Goal: Information Seeking & Learning: Learn about a topic

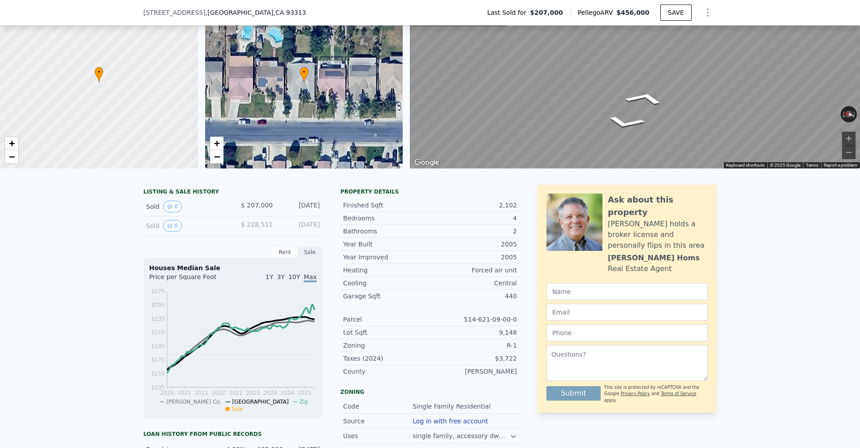
scroll to position [59, 0]
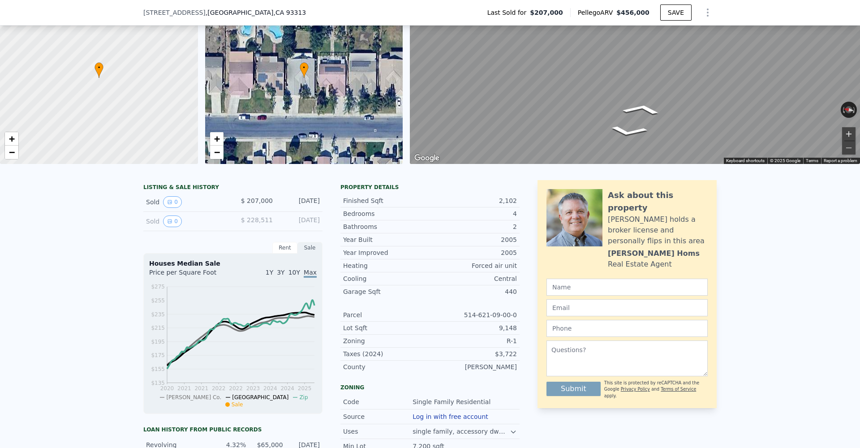
click at [854, 130] on button "Zoom in" at bounding box center [848, 133] width 13 height 13
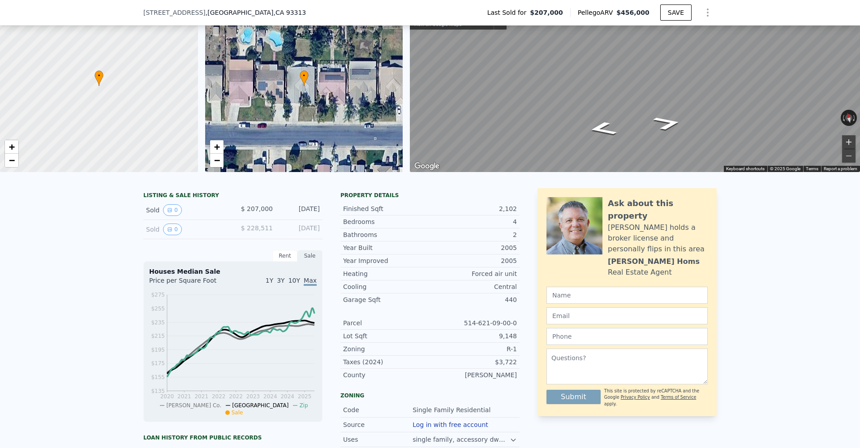
click at [851, 141] on button "Zoom in" at bounding box center [848, 141] width 13 height 13
click at [847, 142] on button "Zoom in" at bounding box center [848, 141] width 13 height 13
click at [852, 156] on button "Zoom out" at bounding box center [848, 155] width 13 height 13
click at [656, 126] on div "Map" at bounding box center [635, 86] width 450 height 172
click at [612, 111] on div "Map" at bounding box center [635, 86] width 450 height 172
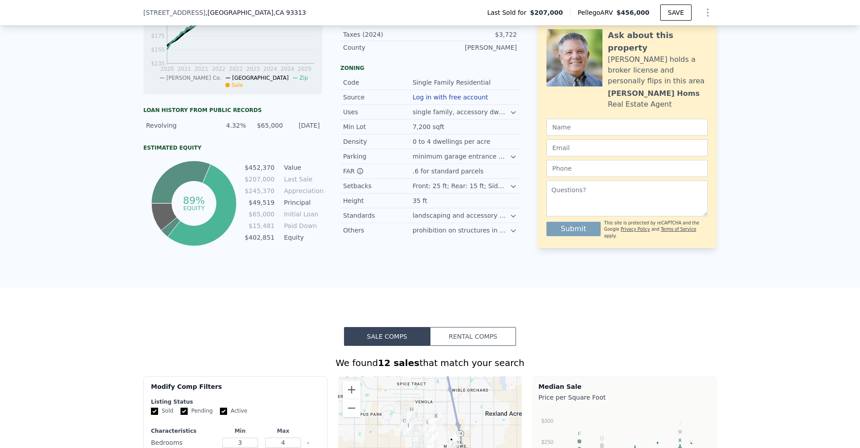
scroll to position [375, 0]
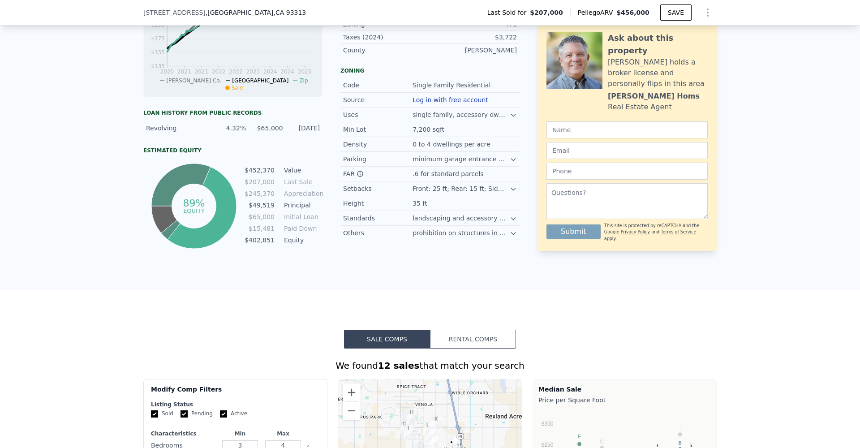
click at [517, 158] on div "Parking minimum garage entrance setback of 20 ft from front property line" at bounding box center [429, 159] width 179 height 15
click at [513, 159] on icon at bounding box center [513, 159] width 7 height 7
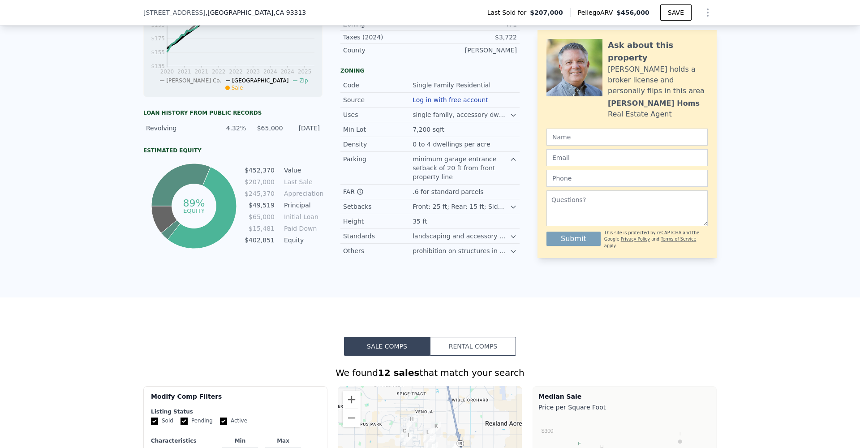
click at [509, 117] on div "single family, accessory dwelling unit, manufactured housing, group home (6 or …" at bounding box center [464, 114] width 104 height 9
click at [514, 117] on icon at bounding box center [513, 114] width 7 height 7
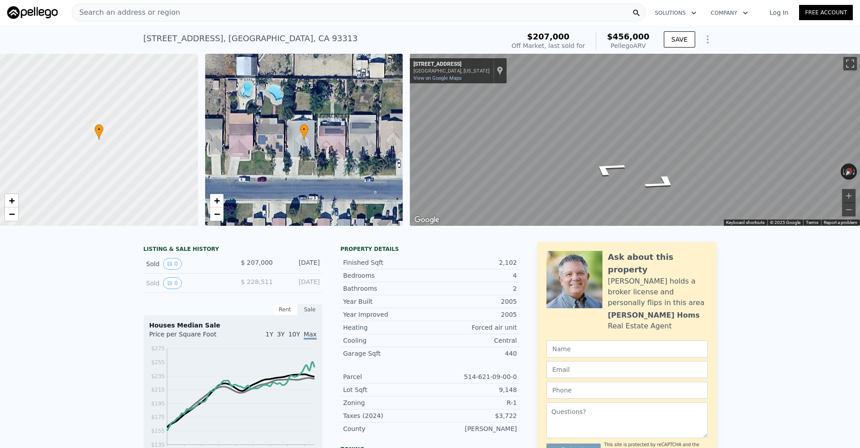
scroll to position [0, 0]
click at [92, 10] on span "Search an address or region" at bounding box center [126, 12] width 108 height 11
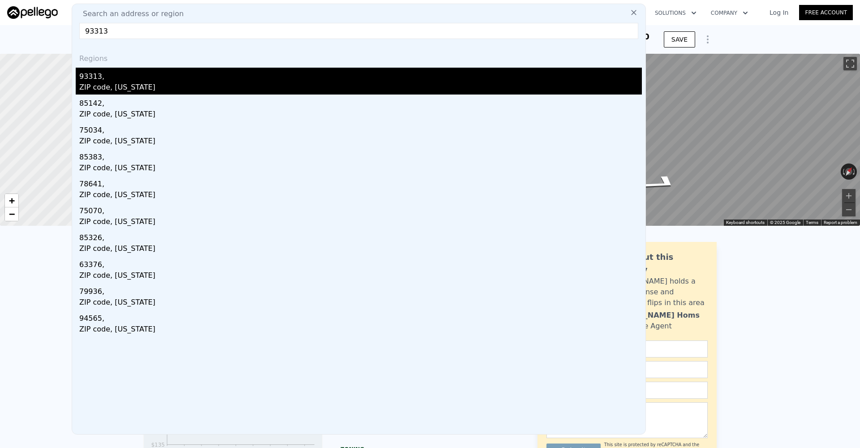
type input "93313"
drag, startPoint x: 115, startPoint y: 88, endPoint x: 104, endPoint y: 83, distance: 12.4
click at [104, 83] on div "ZIP code, California" at bounding box center [360, 88] width 562 height 13
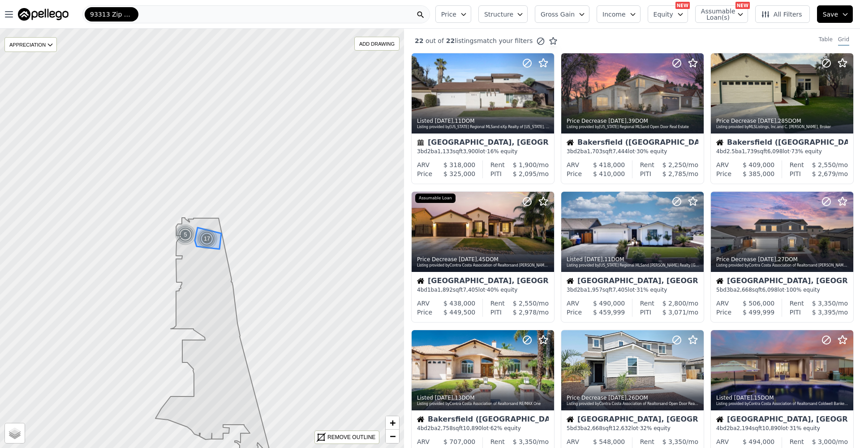
click at [208, 243] on img at bounding box center [207, 238] width 22 height 21
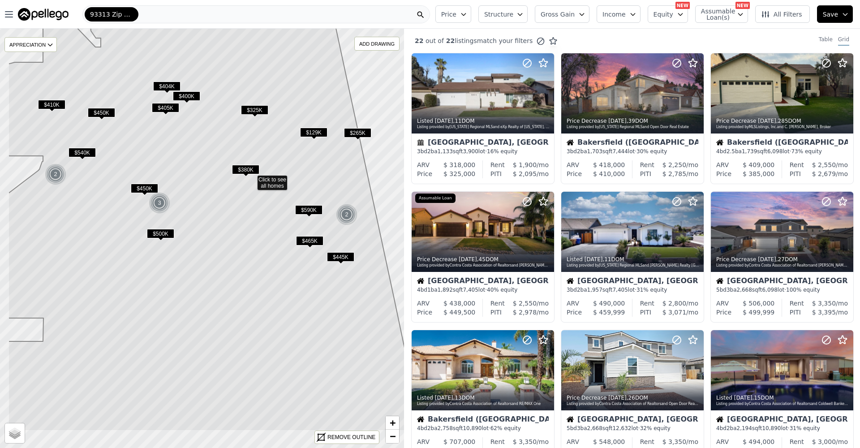
drag, startPoint x: 152, startPoint y: 280, endPoint x: 200, endPoint y: 214, distance: 81.5
click at [200, 214] on icon at bounding box center [215, 222] width 414 height 416
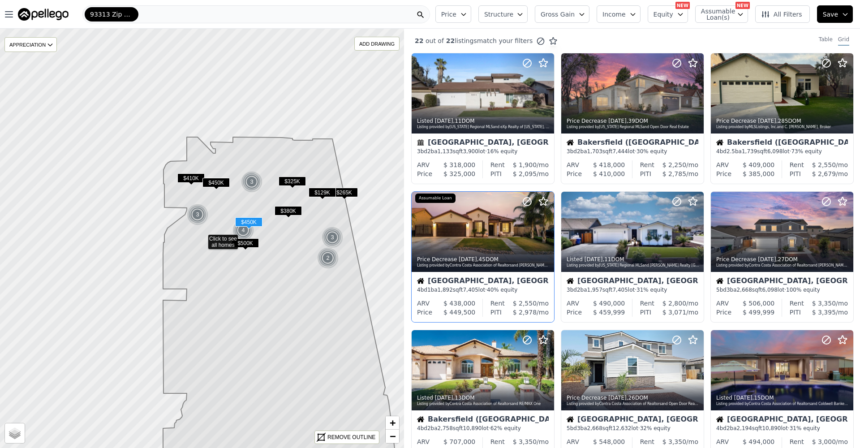
click at [505, 304] on div "$ 2,550 /mo" at bounding box center [527, 303] width 44 height 9
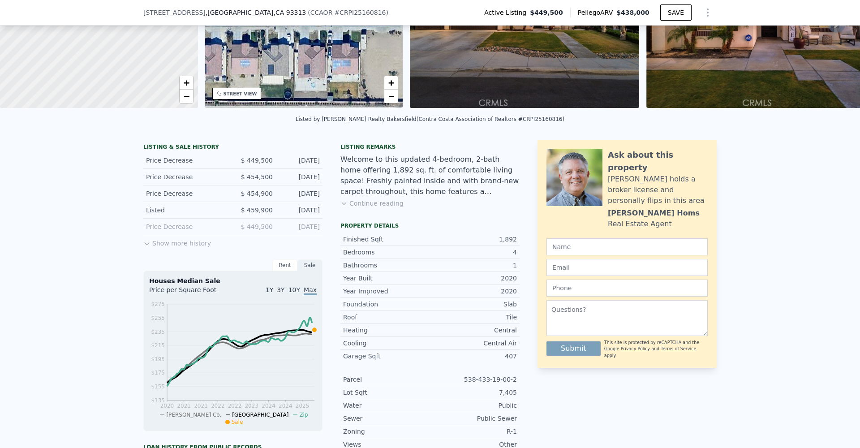
scroll to position [115, 0]
click at [381, 206] on button "Continue reading" at bounding box center [371, 202] width 63 height 9
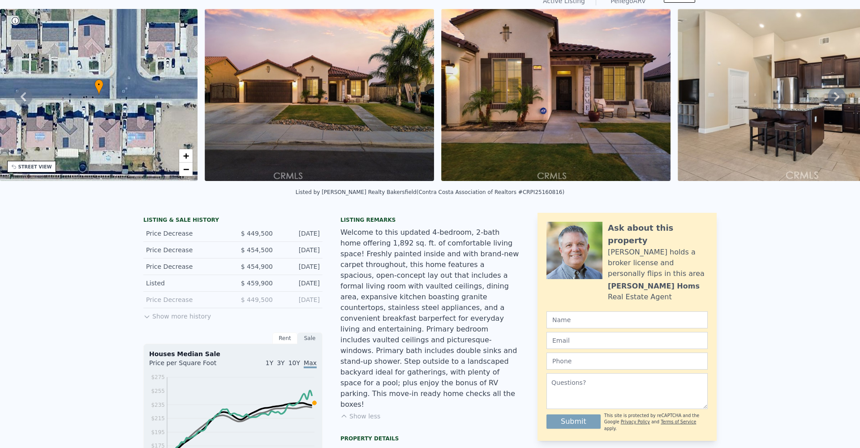
scroll to position [13, 0]
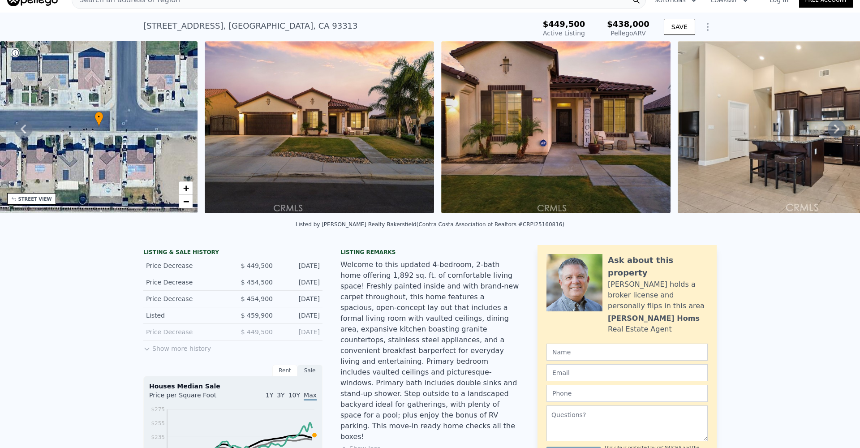
click at [836, 131] on icon at bounding box center [836, 128] width 5 height 9
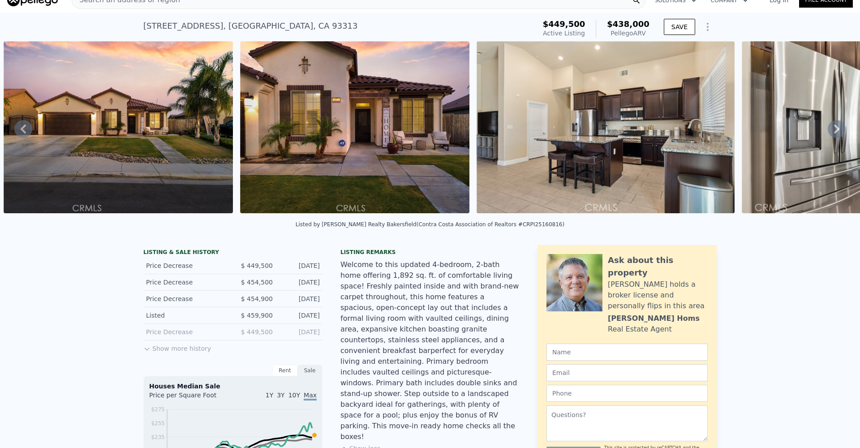
click at [836, 131] on icon at bounding box center [836, 128] width 5 height 9
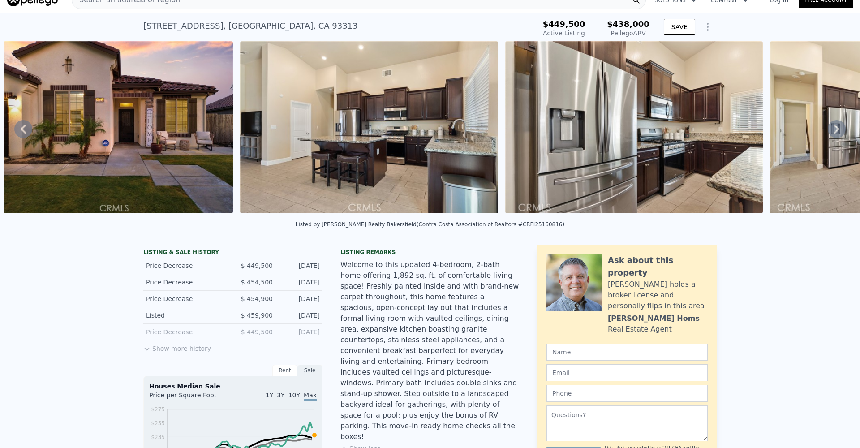
click at [836, 131] on icon at bounding box center [836, 128] width 5 height 9
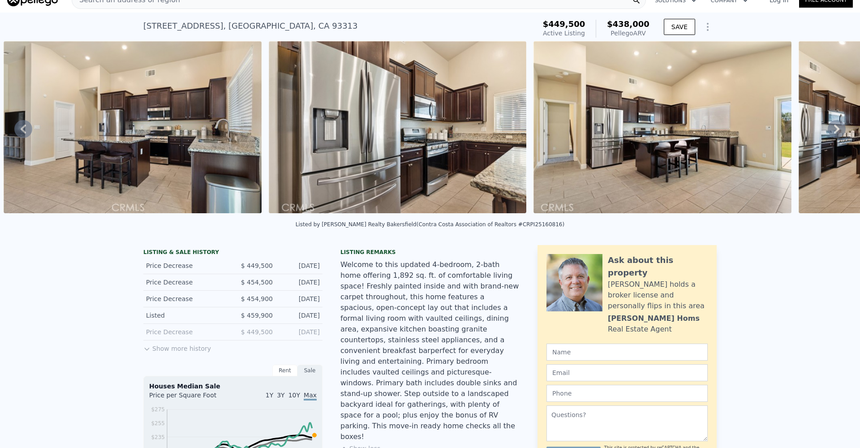
click at [836, 131] on icon at bounding box center [836, 128] width 5 height 9
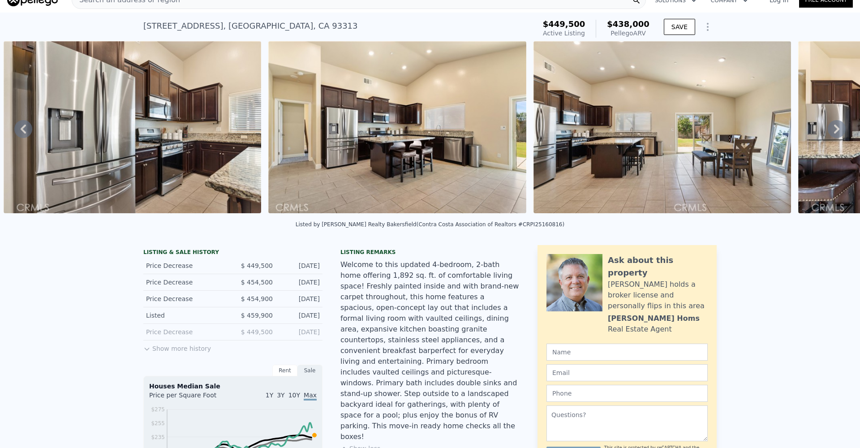
click at [836, 131] on icon at bounding box center [836, 128] width 5 height 9
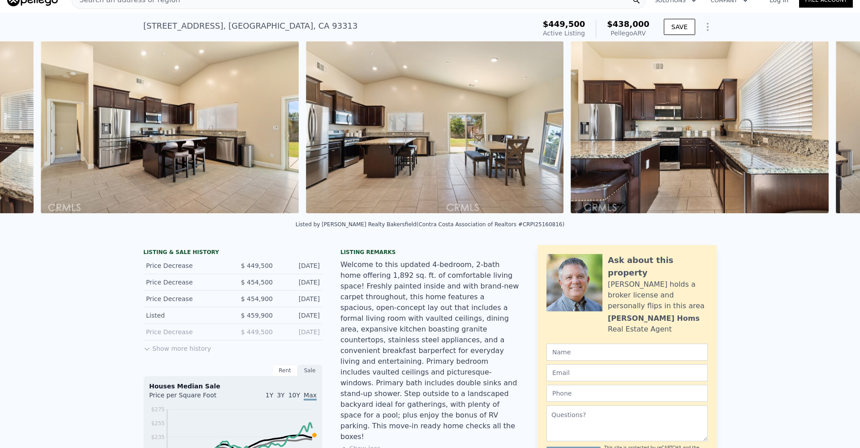
scroll to position [0, 1412]
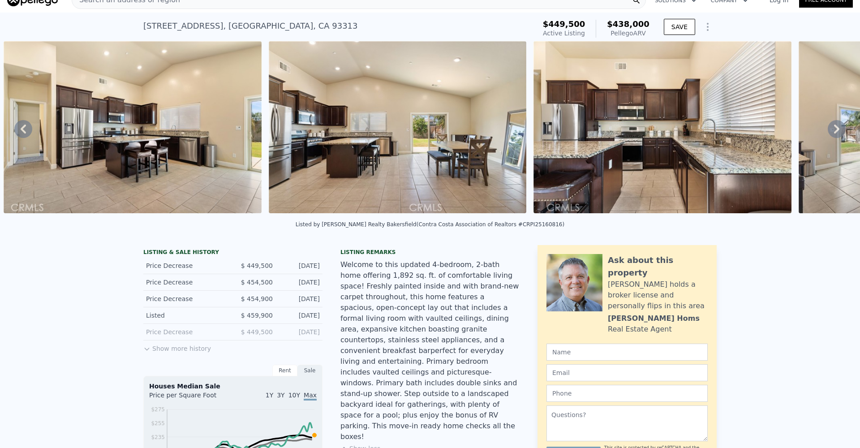
click at [836, 131] on icon at bounding box center [836, 128] width 5 height 9
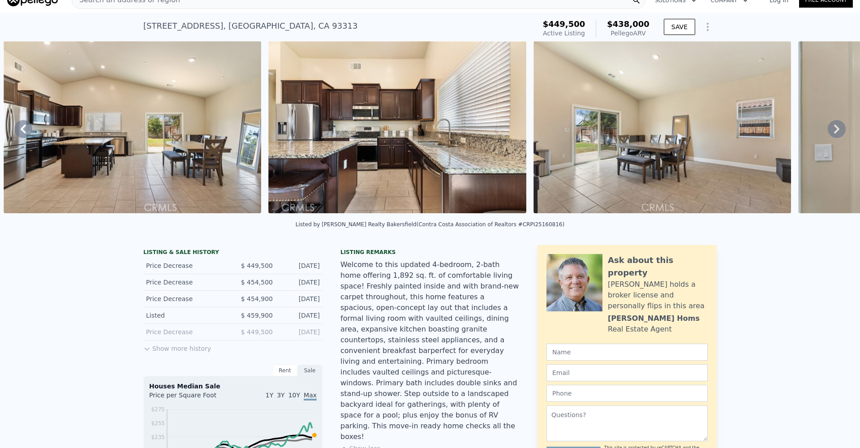
click at [836, 131] on icon at bounding box center [836, 128] width 5 height 9
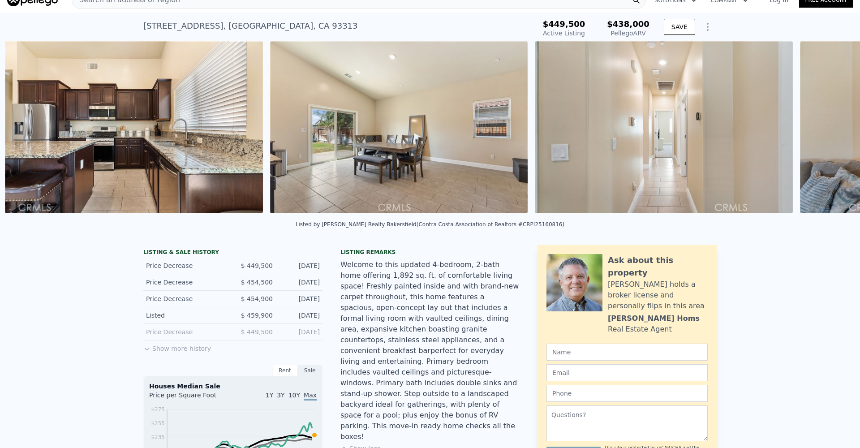
scroll to position [0, 1942]
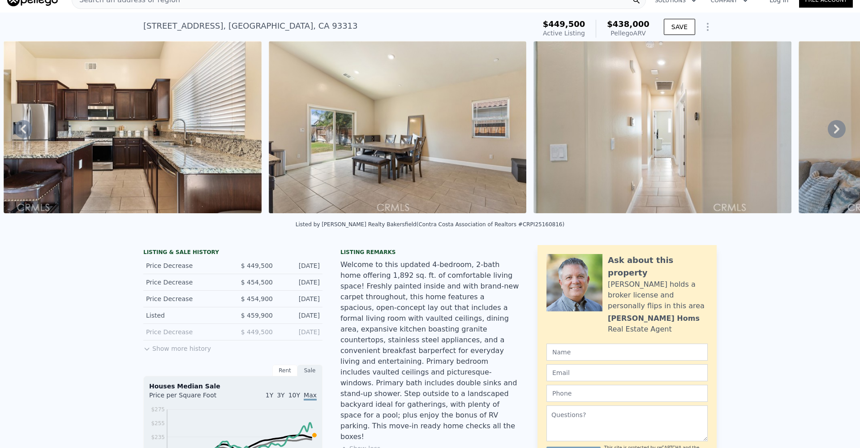
click at [832, 121] on icon at bounding box center [837, 129] width 18 height 18
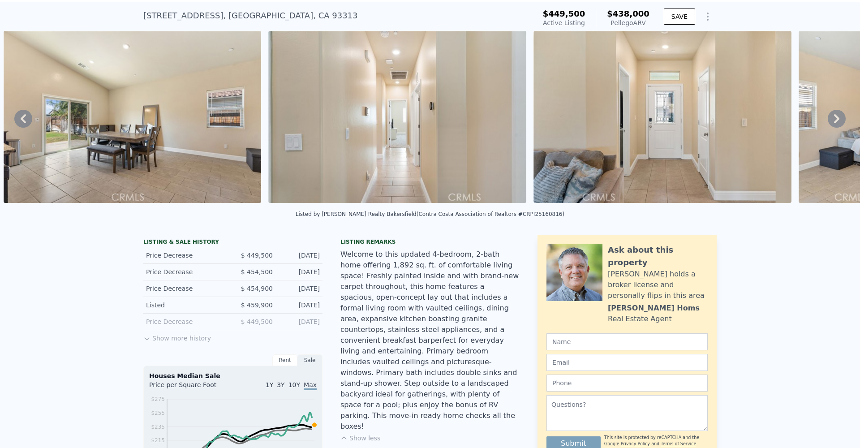
scroll to position [0, 0]
click at [834, 123] on icon at bounding box center [837, 119] width 18 height 18
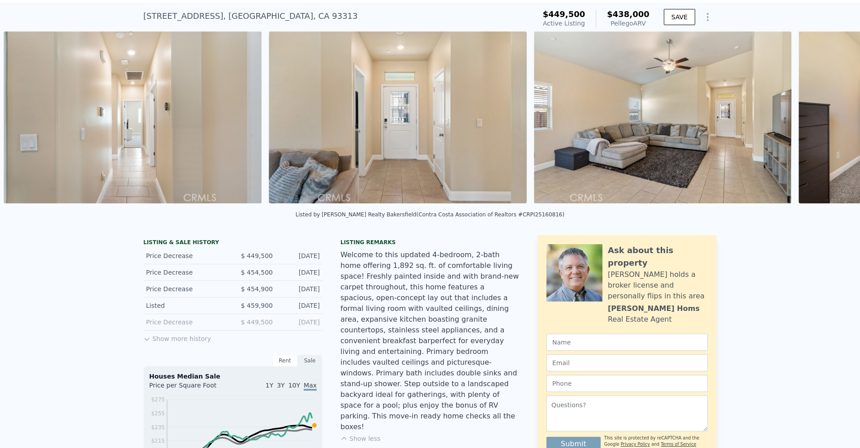
scroll to position [0, 0]
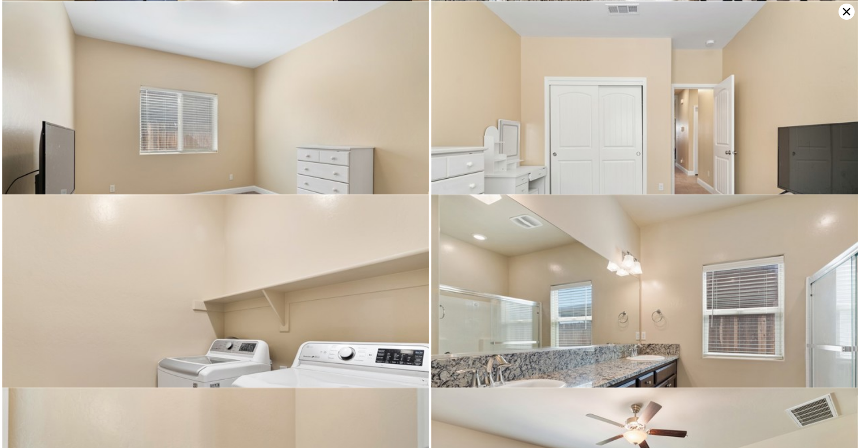
scroll to position [1375, 0]
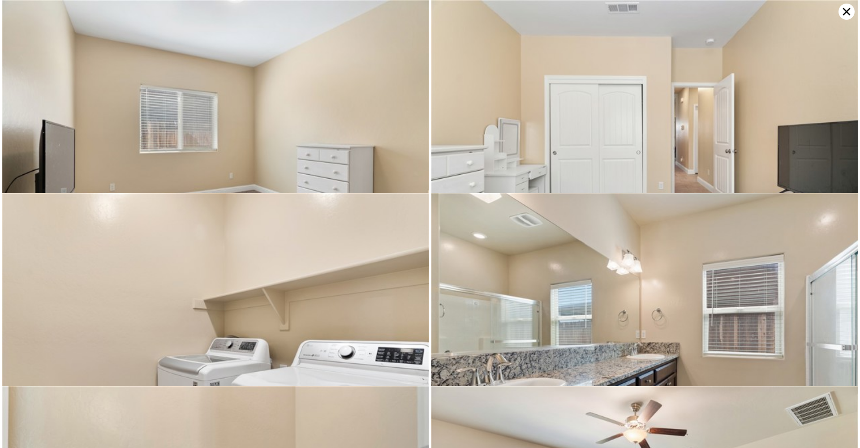
click at [589, 140] on img at bounding box center [644, 142] width 427 height 285
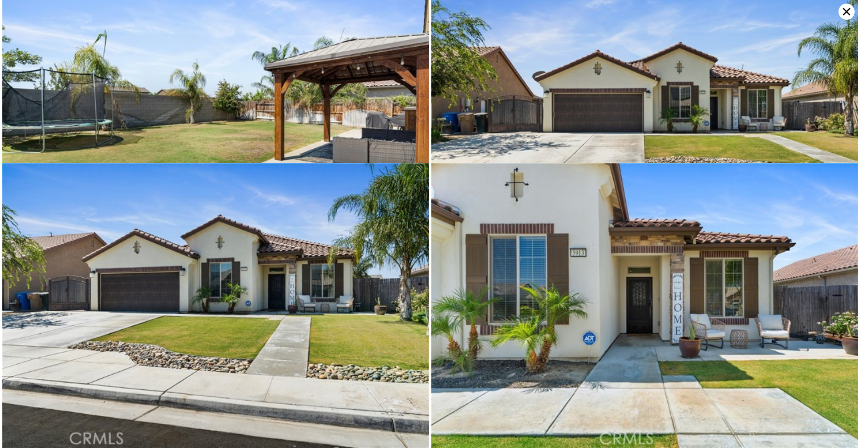
scroll to position [2563, 0]
click at [847, 13] on icon at bounding box center [847, 12] width 8 height 8
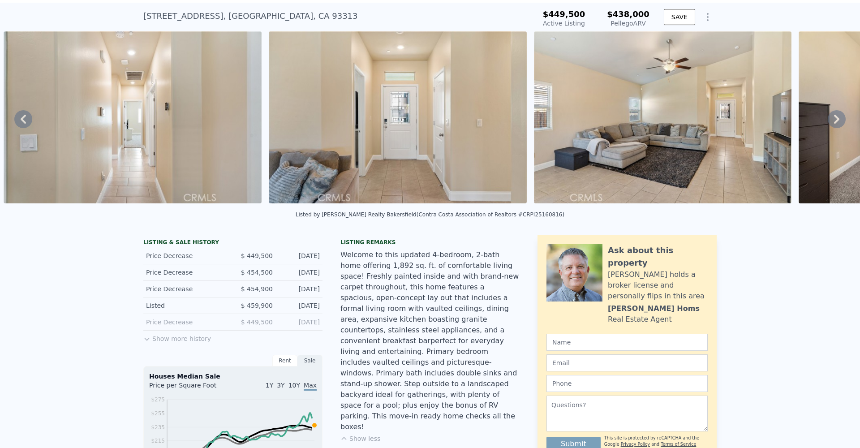
scroll to position [0, 0]
click at [830, 122] on icon at bounding box center [837, 119] width 18 height 18
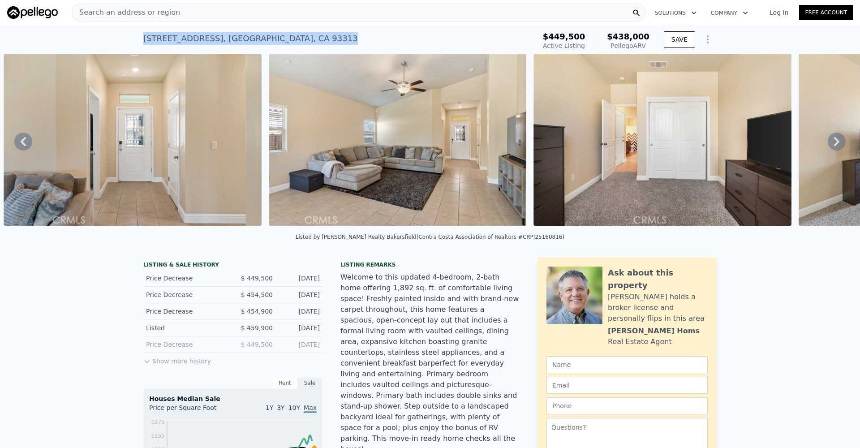
drag, startPoint x: 311, startPoint y: 35, endPoint x: 139, endPoint y: 37, distance: 171.5
click at [139, 37] on div "[STREET_ADDRESS] Active at $449,500 (~ARV $438k ) $449,500 Active Listing $438,…" at bounding box center [430, 39] width 860 height 29
copy div "[STREET_ADDRESS] Active at $449,500 (~ARV $438k )"
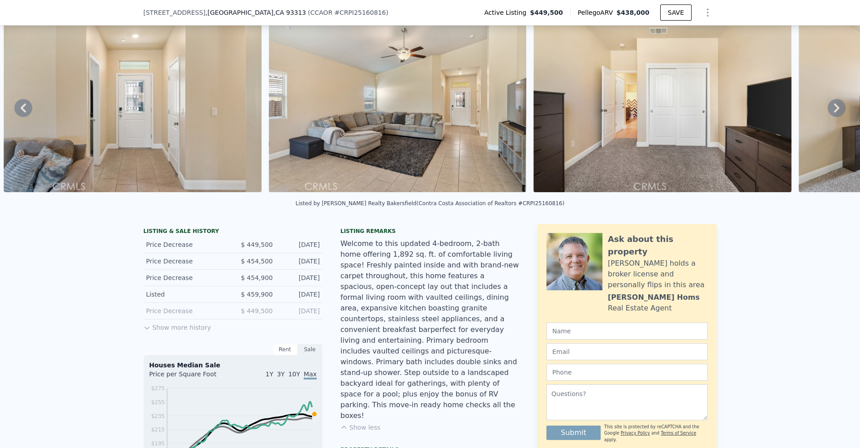
scroll to position [45, 0]
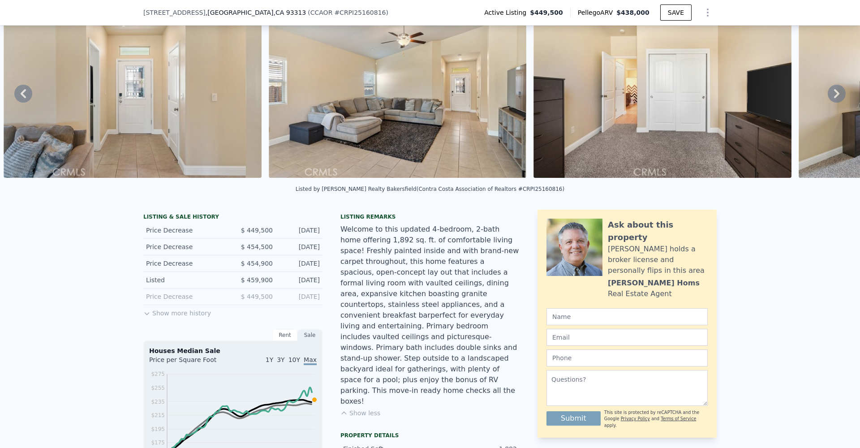
click at [202, 314] on button "Show more history" at bounding box center [177, 311] width 68 height 13
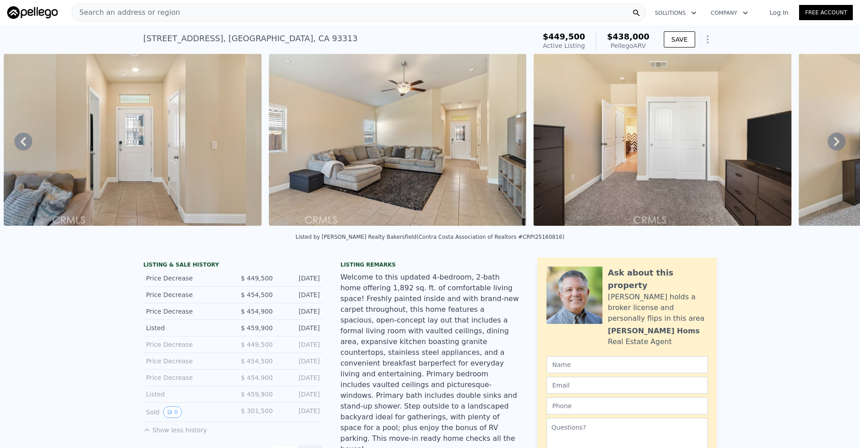
scroll to position [0, 0]
click at [23, 142] on icon at bounding box center [23, 141] width 5 height 9
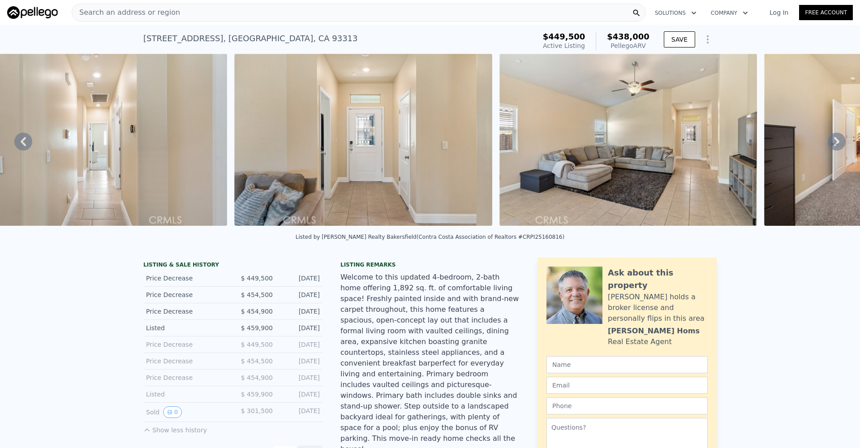
scroll to position [0, 2472]
